Goal: Task Accomplishment & Management: Manage account settings

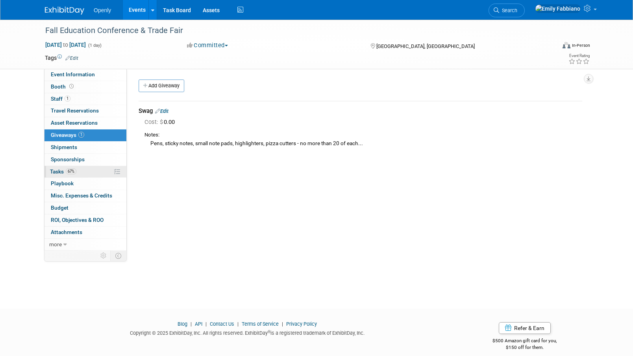
click at [72, 175] on link "67% Tasks 67%" at bounding box center [85, 172] width 82 height 12
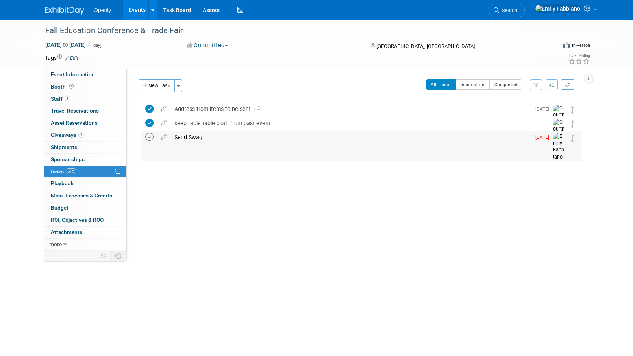
click at [149, 137] on icon at bounding box center [149, 137] width 8 height 8
click at [177, 5] on link "Task Board" at bounding box center [177, 10] width 40 height 20
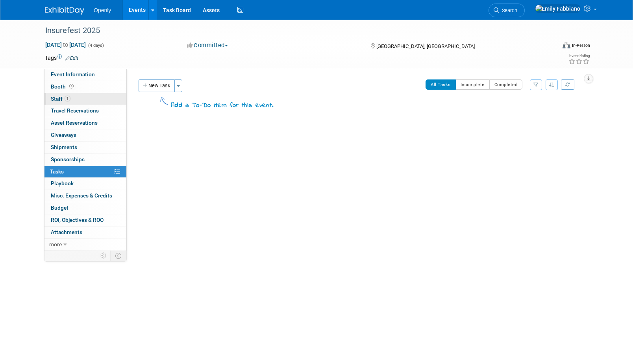
click at [70, 98] on span "1" at bounding box center [68, 99] width 6 height 6
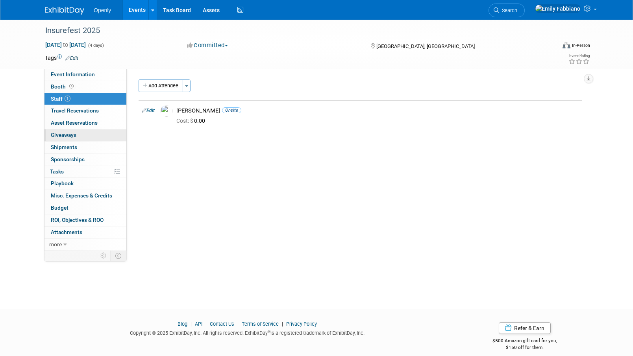
click at [76, 135] on link "0 Giveaways 0" at bounding box center [85, 136] width 82 height 12
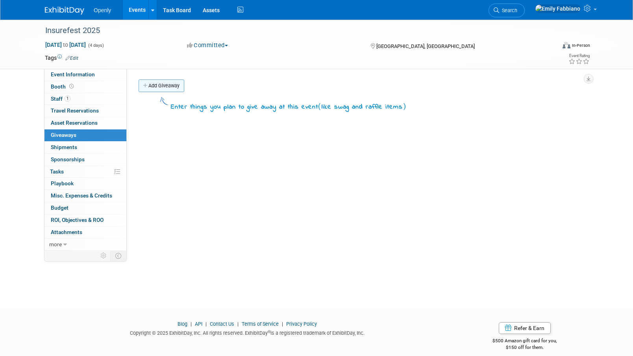
click at [160, 85] on link "Add Giveaway" at bounding box center [162, 86] width 46 height 13
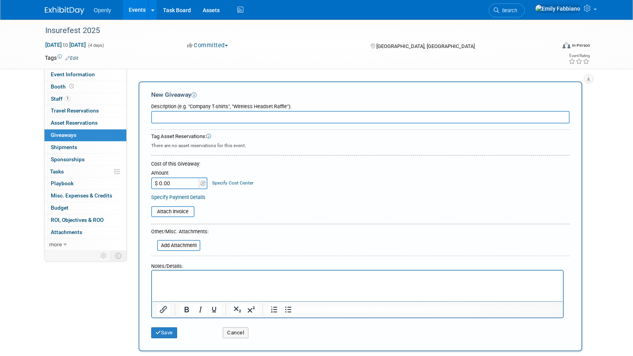
click at [174, 114] on input "text" at bounding box center [360, 117] width 419 height 13
type input "NA"
click at [157, 330] on icon "submit" at bounding box center [159, 332] width 6 height 5
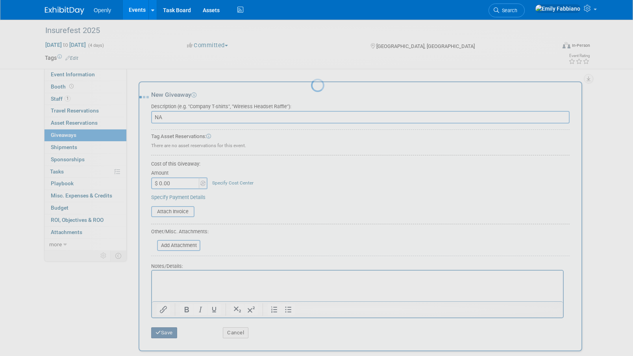
scroll to position [8, 0]
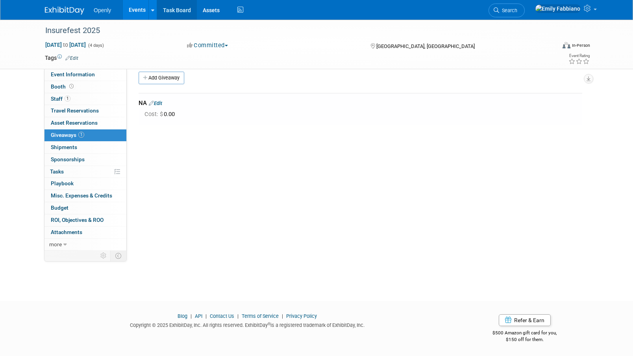
click at [173, 8] on link "Task Board" at bounding box center [177, 10] width 40 height 20
